Goal: Task Accomplishment & Management: Use online tool/utility

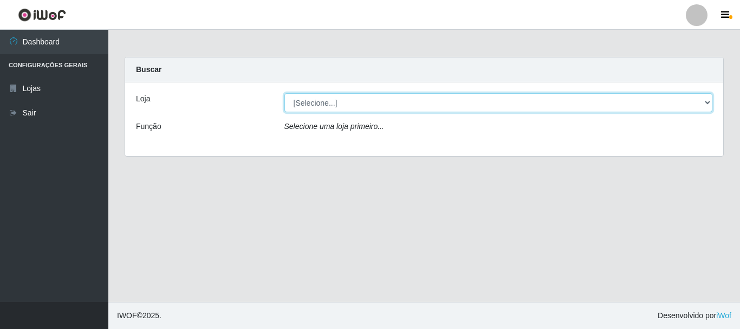
click at [706, 104] on select "[Selecione...] Nordestão - Alecrim" at bounding box center [498, 102] width 428 height 19
select select "453"
click at [284, 93] on select "[Selecione...] Nordestão - Alecrim" at bounding box center [498, 102] width 428 height 19
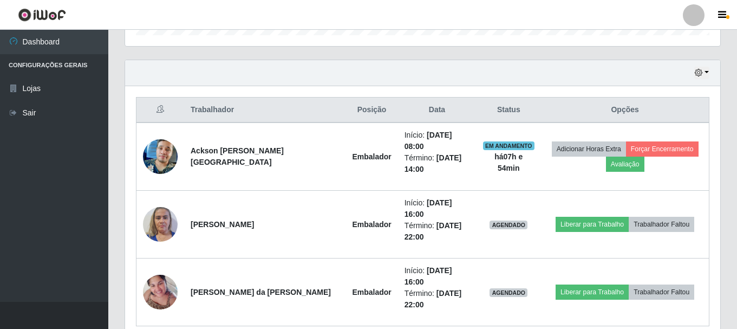
scroll to position [367, 0]
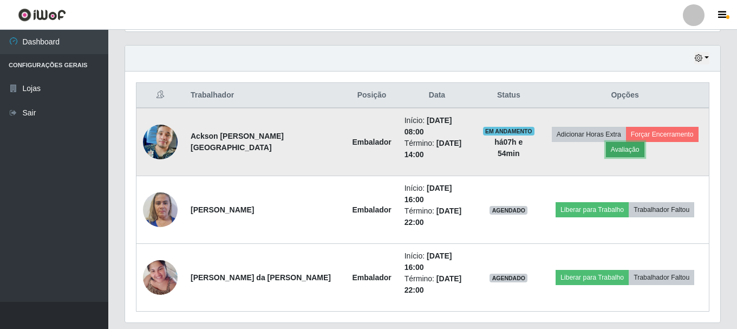
click at [612, 148] on button "Avaliação" at bounding box center [625, 149] width 38 height 15
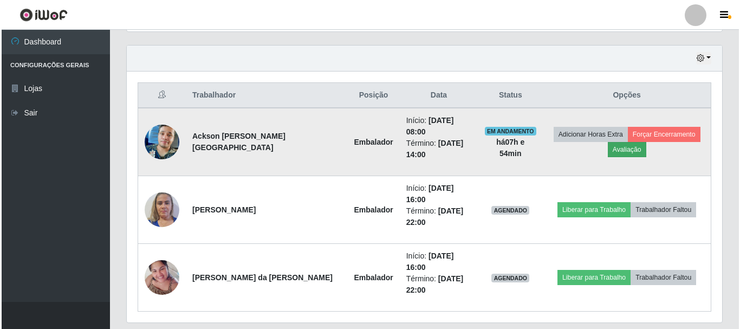
scroll to position [225, 590]
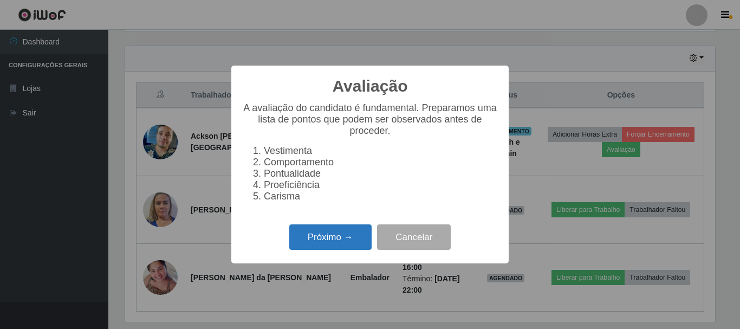
click at [354, 242] on button "Próximo →" at bounding box center [330, 236] width 82 height 25
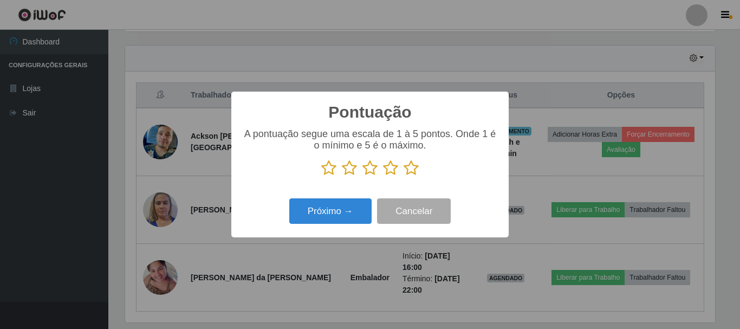
scroll to position [541407, 541042]
click at [410, 170] on icon at bounding box center [411, 168] width 15 height 16
click at [404, 176] on input "radio" at bounding box center [404, 176] width 0 height 0
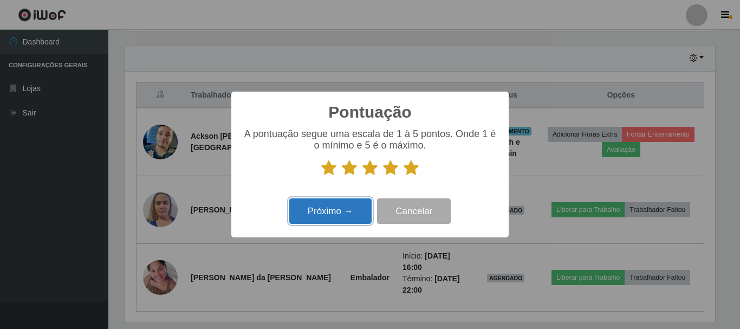
click at [350, 204] on button "Próximo →" at bounding box center [330, 210] width 82 height 25
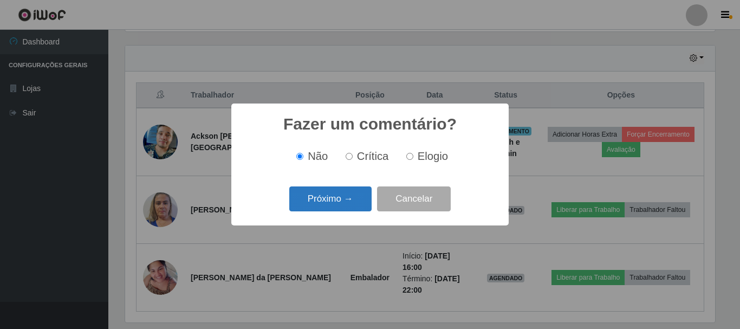
click at [357, 199] on button "Próximo →" at bounding box center [330, 198] width 82 height 25
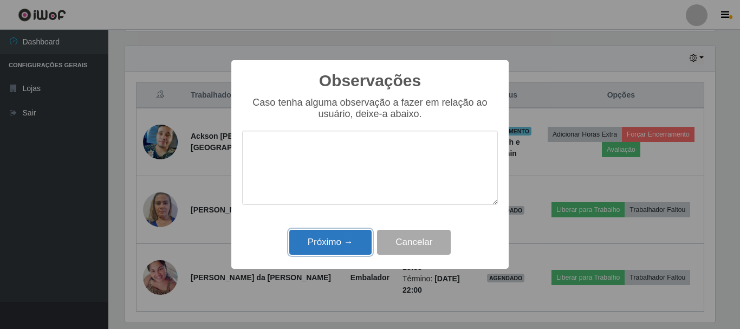
click at [361, 239] on button "Próximo →" at bounding box center [330, 242] width 82 height 25
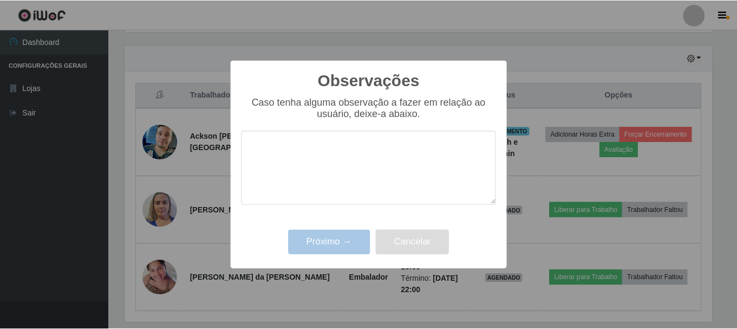
scroll to position [225, 595]
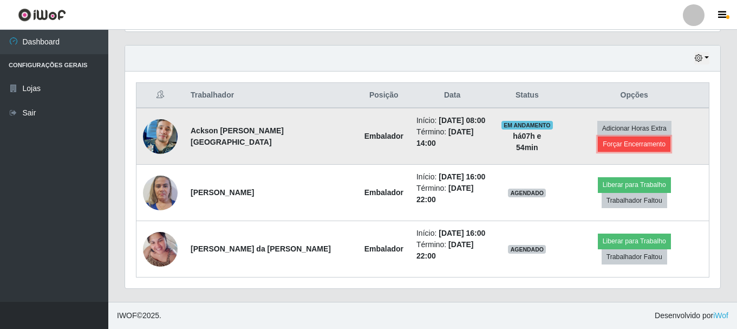
click at [628, 143] on button "Forçar Encerramento" at bounding box center [634, 143] width 73 height 15
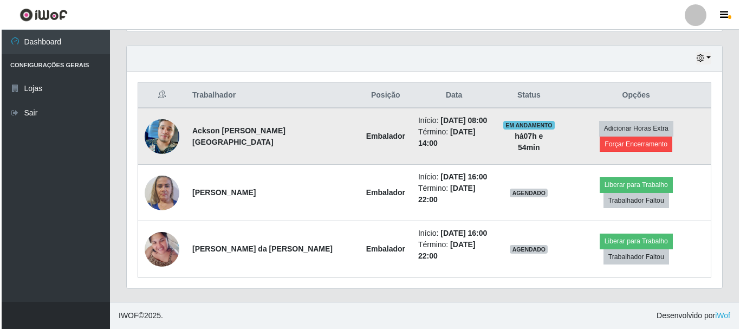
scroll to position [225, 590]
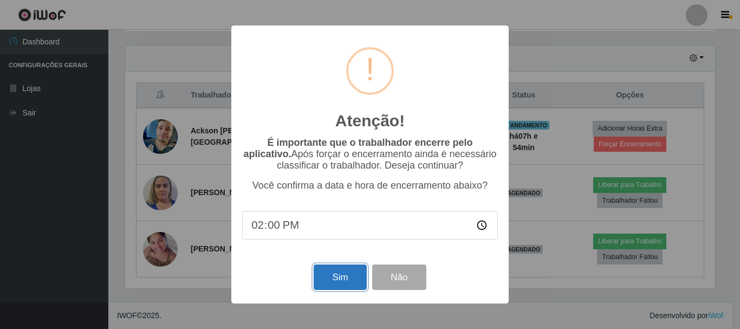
click at [341, 275] on button "Sim" at bounding box center [340, 276] width 53 height 25
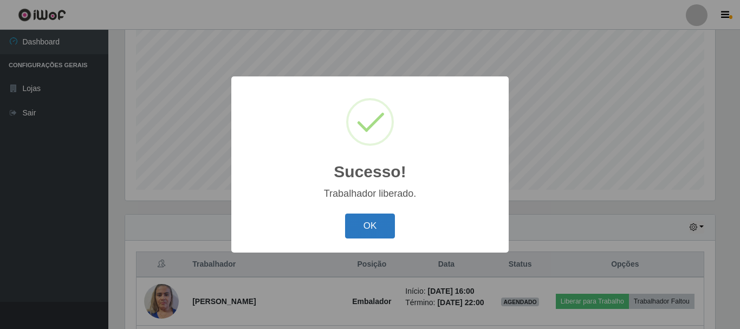
click at [373, 227] on button "OK" at bounding box center [370, 225] width 50 height 25
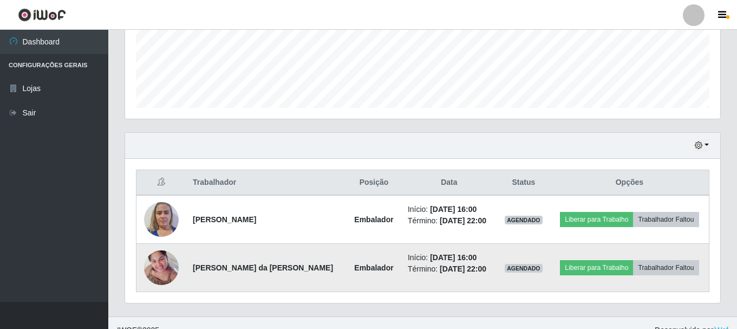
scroll to position [294, 0]
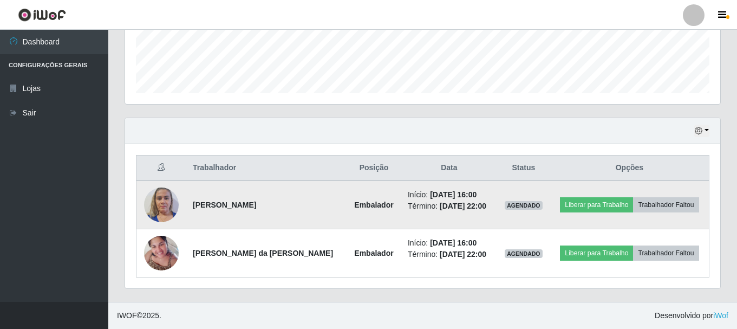
click at [159, 201] on img at bounding box center [161, 204] width 35 height 46
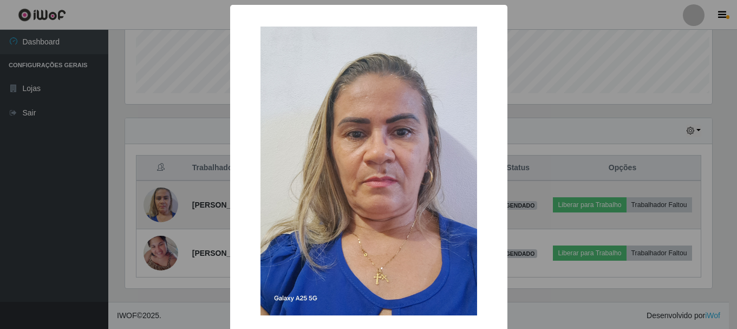
scroll to position [225, 590]
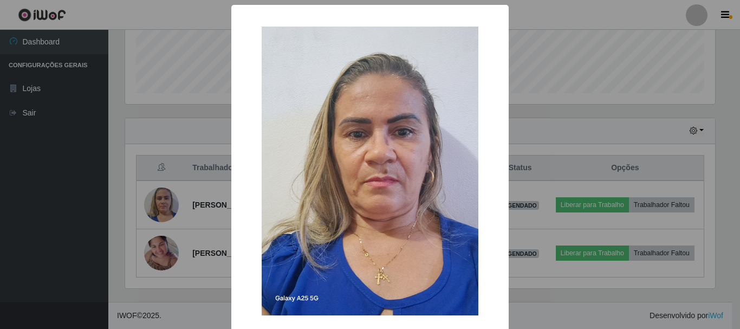
click at [537, 31] on div "× OK Cancel" at bounding box center [370, 164] width 740 height 329
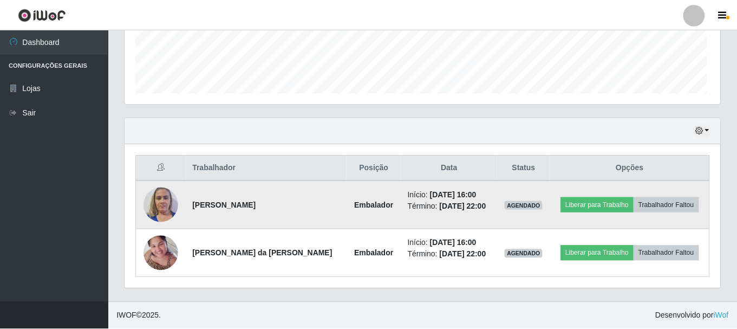
scroll to position [225, 595]
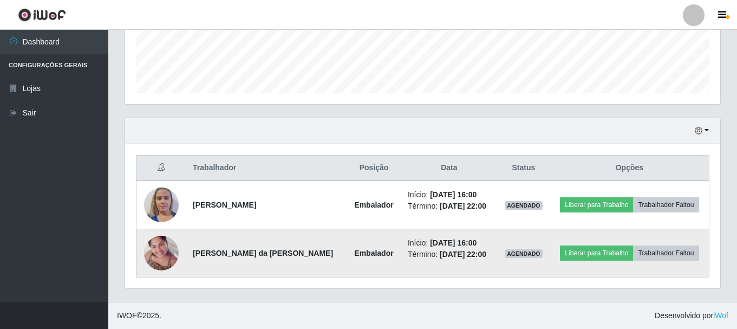
click at [161, 257] on img at bounding box center [161, 253] width 35 height 46
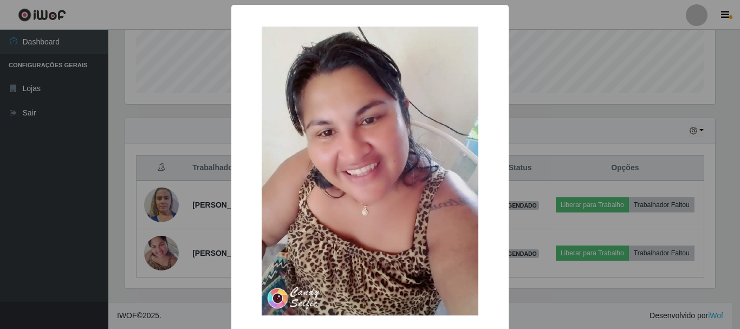
click at [549, 43] on div "× OK Cancel" at bounding box center [370, 164] width 740 height 329
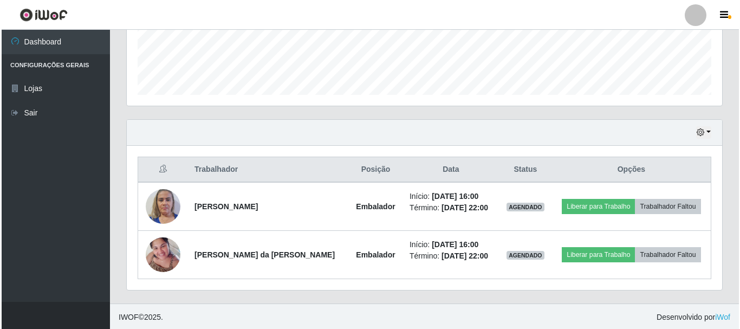
scroll to position [294, 0]
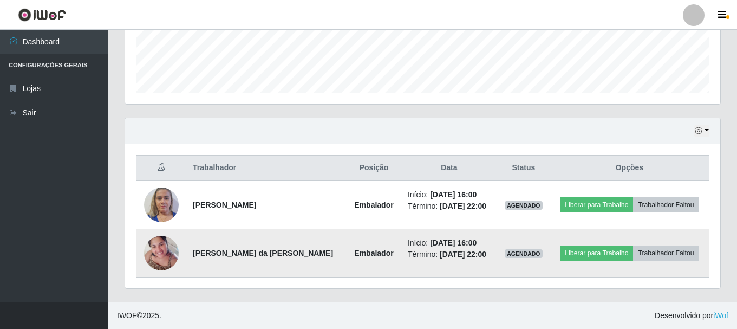
click at [156, 258] on img at bounding box center [161, 253] width 35 height 46
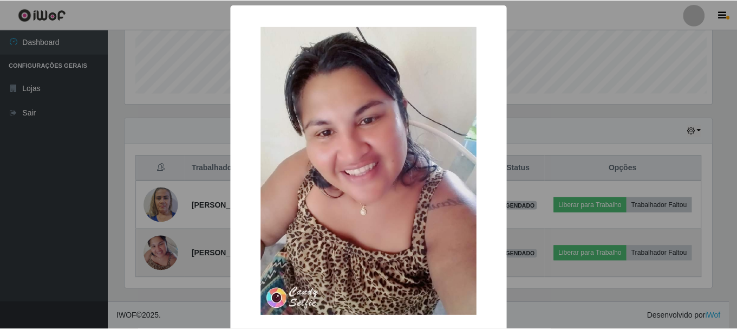
scroll to position [225, 590]
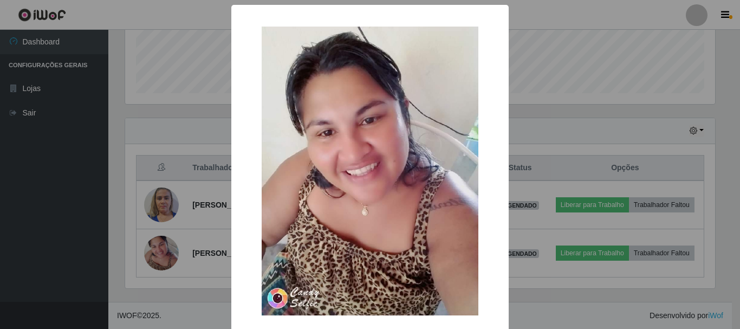
click at [581, 57] on div "× OK Cancel" at bounding box center [370, 164] width 740 height 329
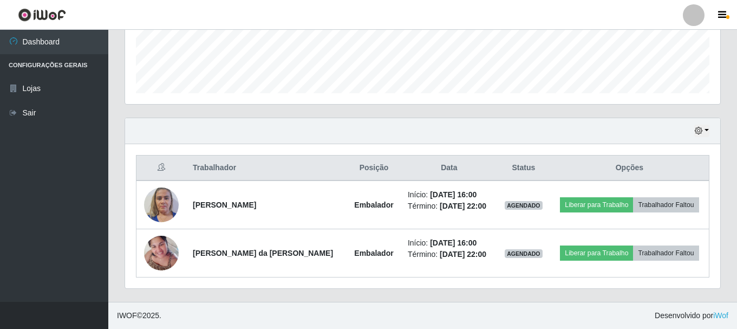
scroll to position [225, 595]
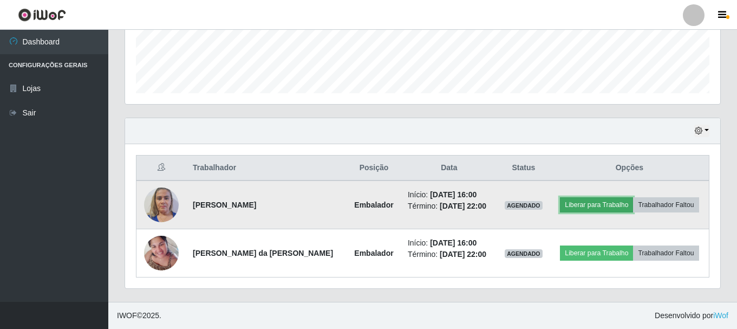
click at [609, 208] on button "Liberar para Trabalho" at bounding box center [596, 204] width 73 height 15
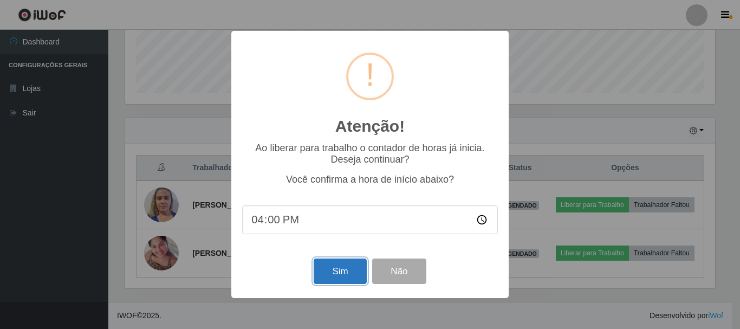
click at [343, 275] on button "Sim" at bounding box center [340, 270] width 53 height 25
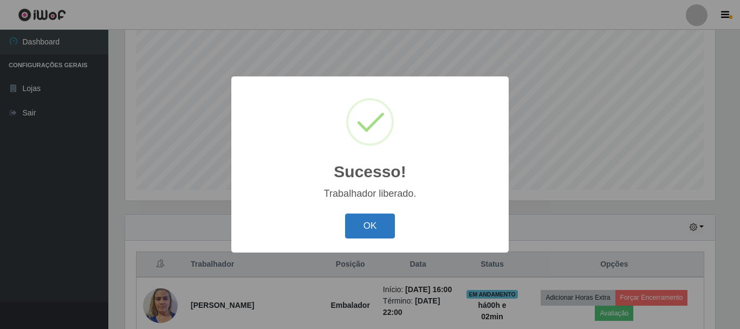
click at [380, 222] on button "OK" at bounding box center [370, 225] width 50 height 25
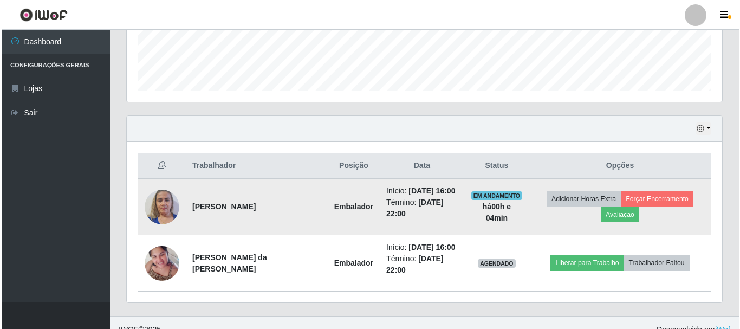
scroll to position [310, 0]
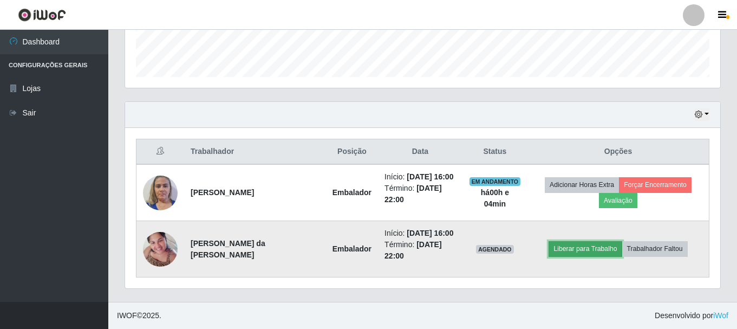
click at [601, 252] on button "Liberar para Trabalho" at bounding box center [585, 248] width 73 height 15
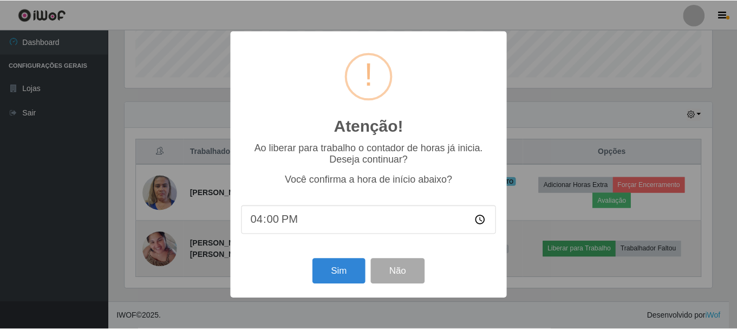
scroll to position [225, 590]
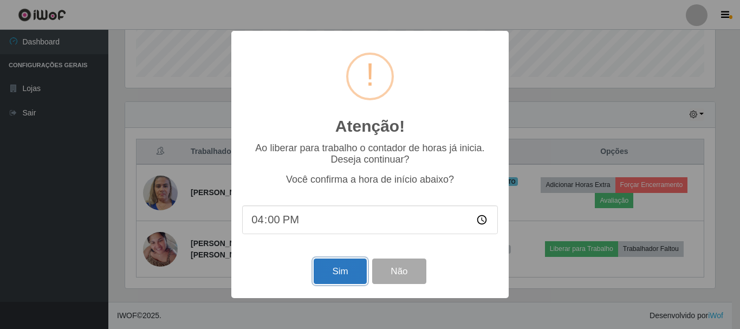
click at [336, 277] on button "Sim" at bounding box center [340, 270] width 53 height 25
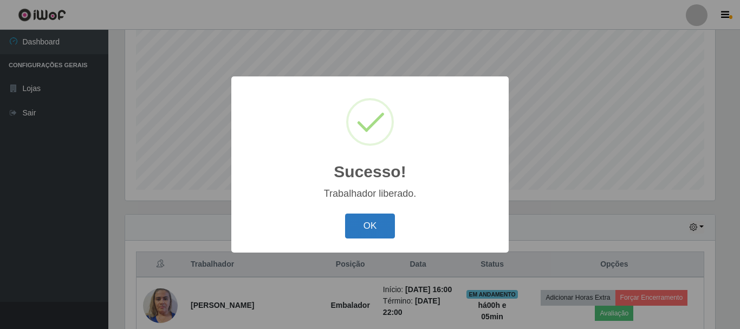
click at [353, 222] on button "OK" at bounding box center [370, 225] width 50 height 25
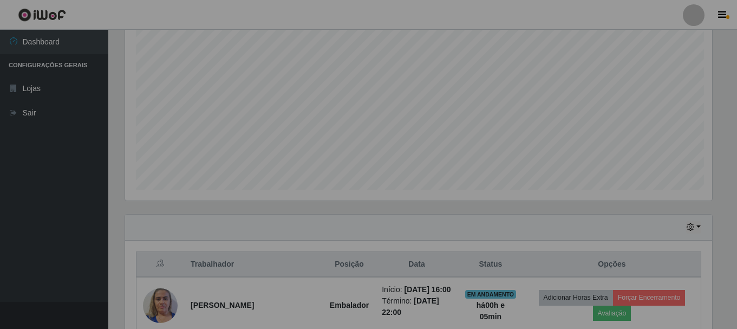
scroll to position [225, 595]
